Goal: Task Accomplishment & Management: Complete application form

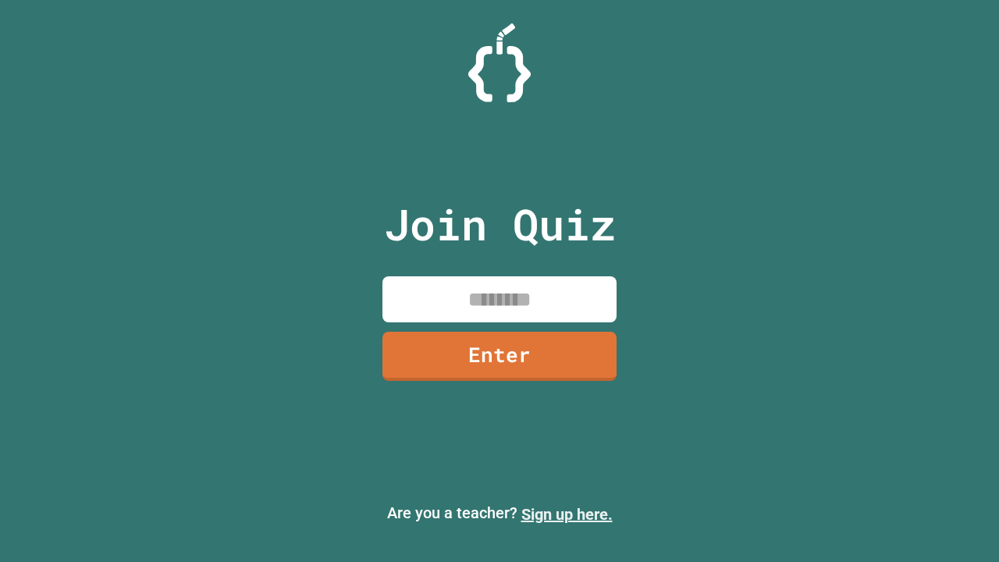
click at [567, 514] on link "Sign up here." at bounding box center [566, 514] width 91 height 19
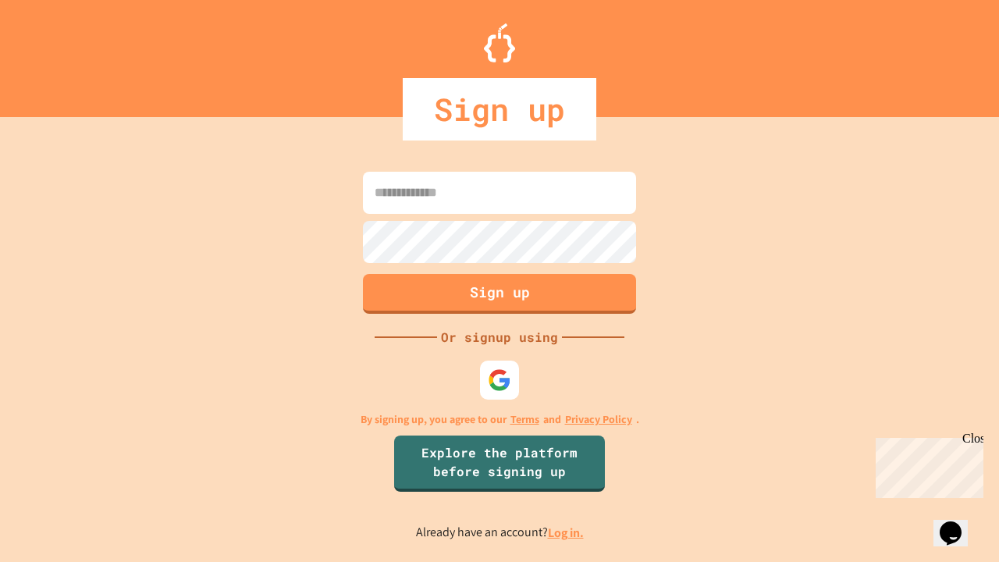
click at [567, 532] on link "Log in." at bounding box center [566, 532] width 36 height 16
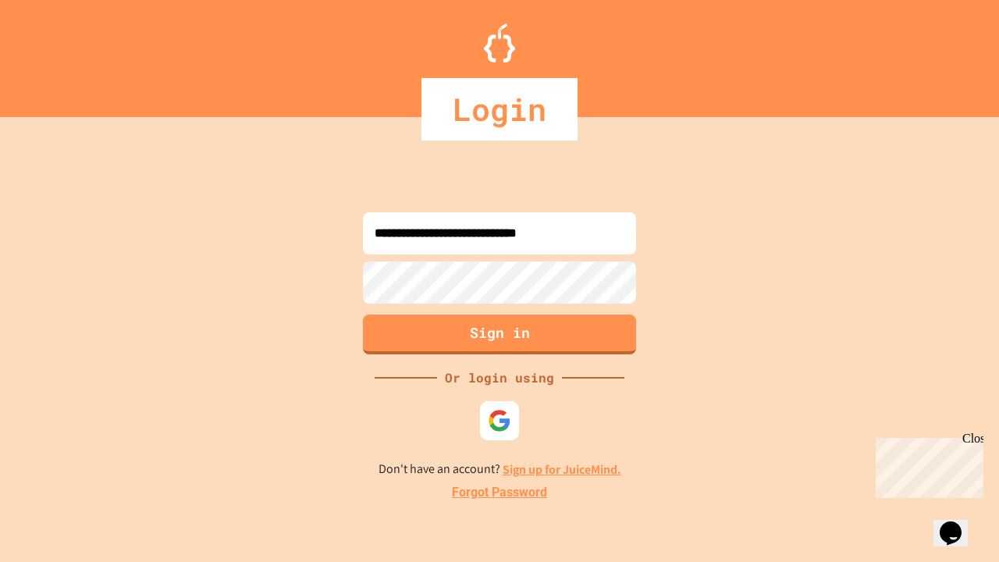
type input "**********"
